Goal: Check status: Check status

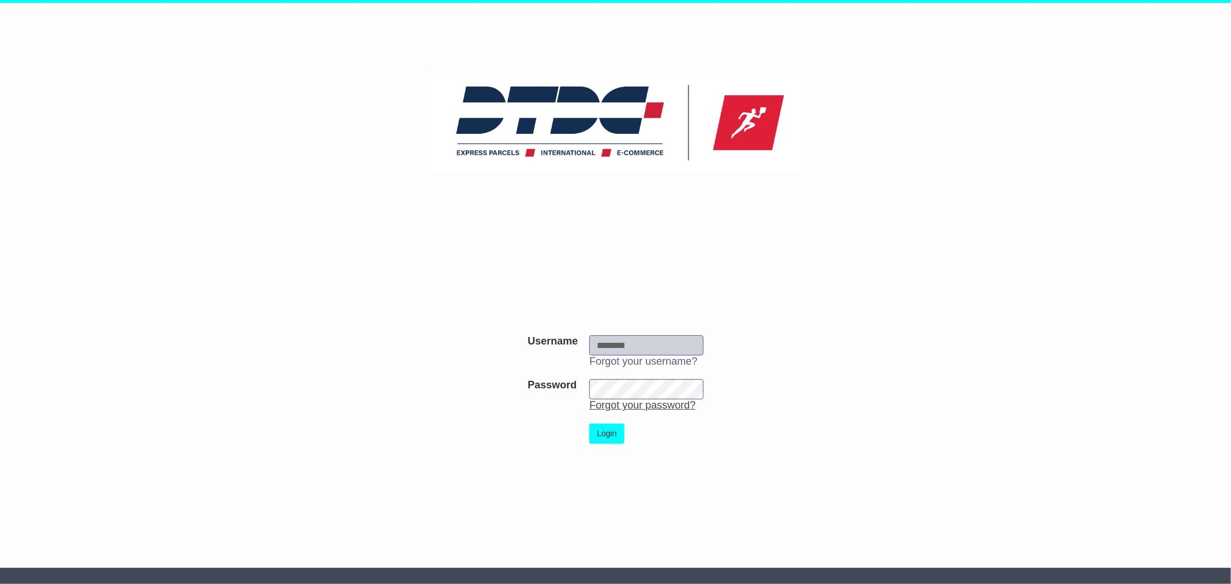
type input "***"
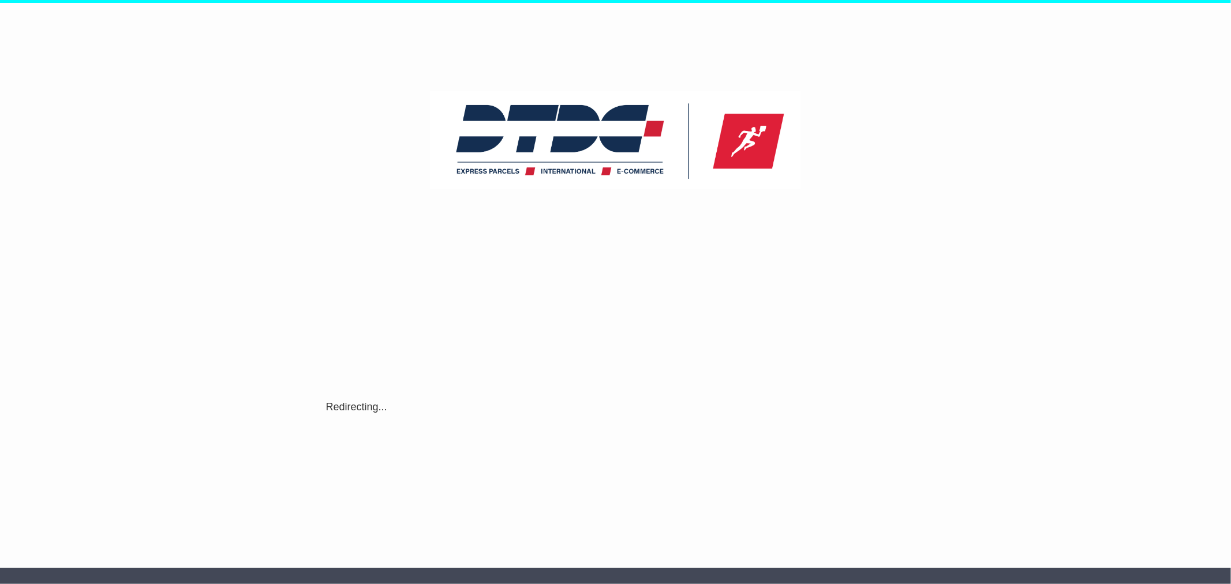
click at [601, 433] on div "Username Username *** Forgot your username? Password Password Forgot your passw…" at bounding box center [615, 399] width 591 height 290
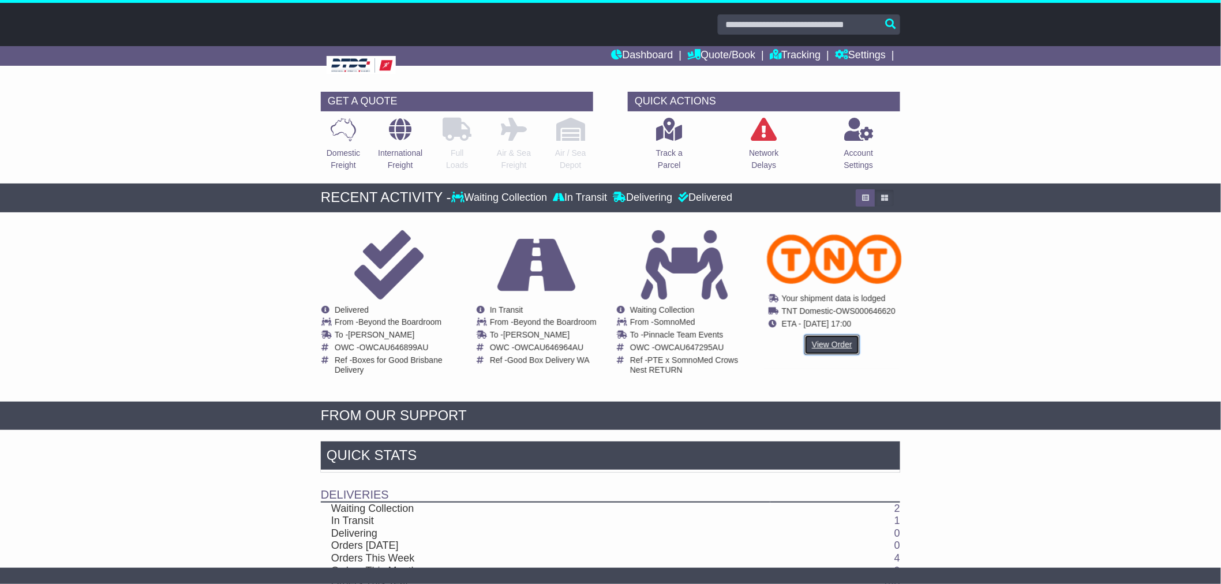
click at [835, 338] on link "View Order" at bounding box center [831, 345] width 55 height 20
